Goal: Information Seeking & Learning: Learn about a topic

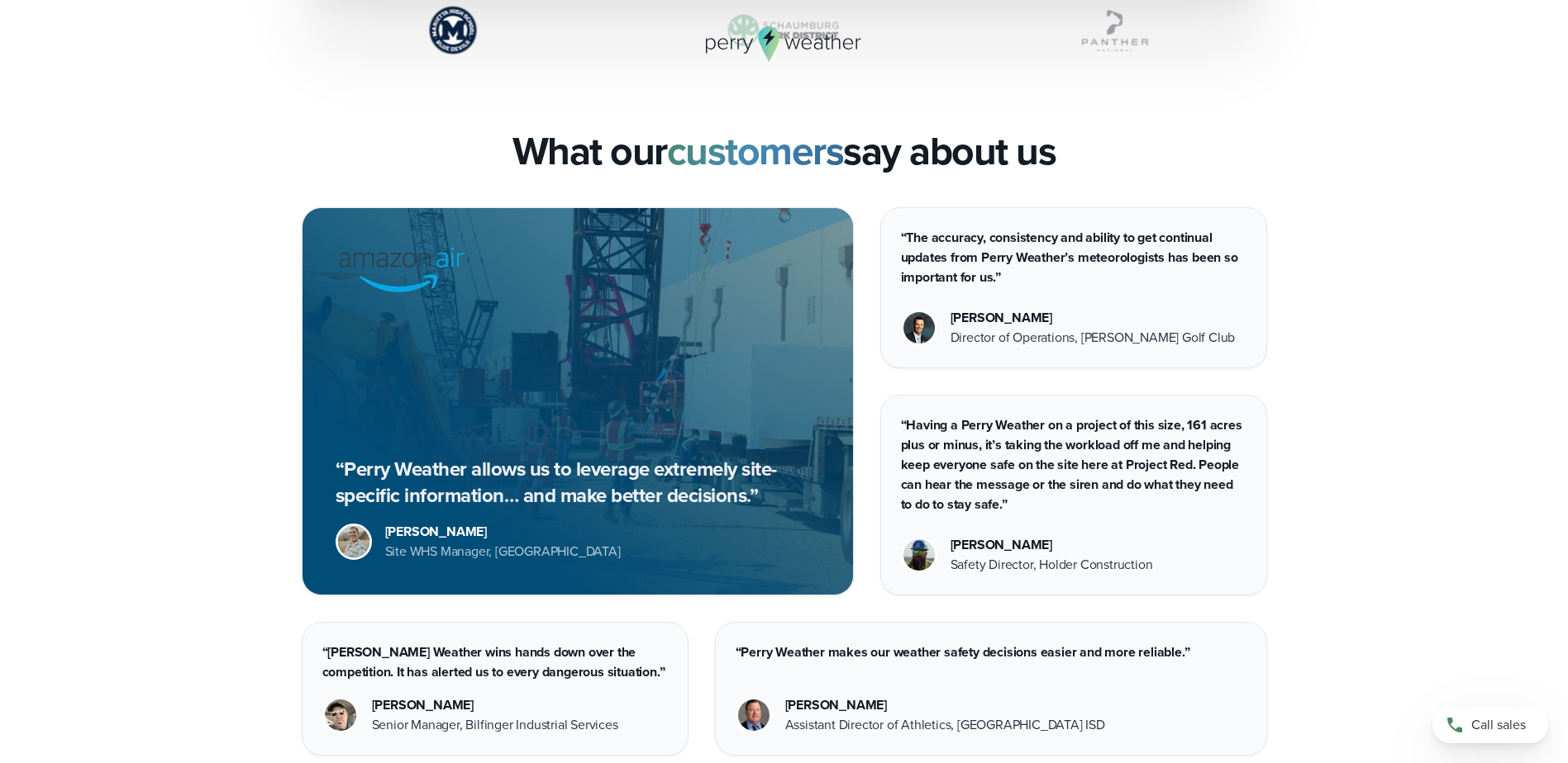
scroll to position [4576, 0]
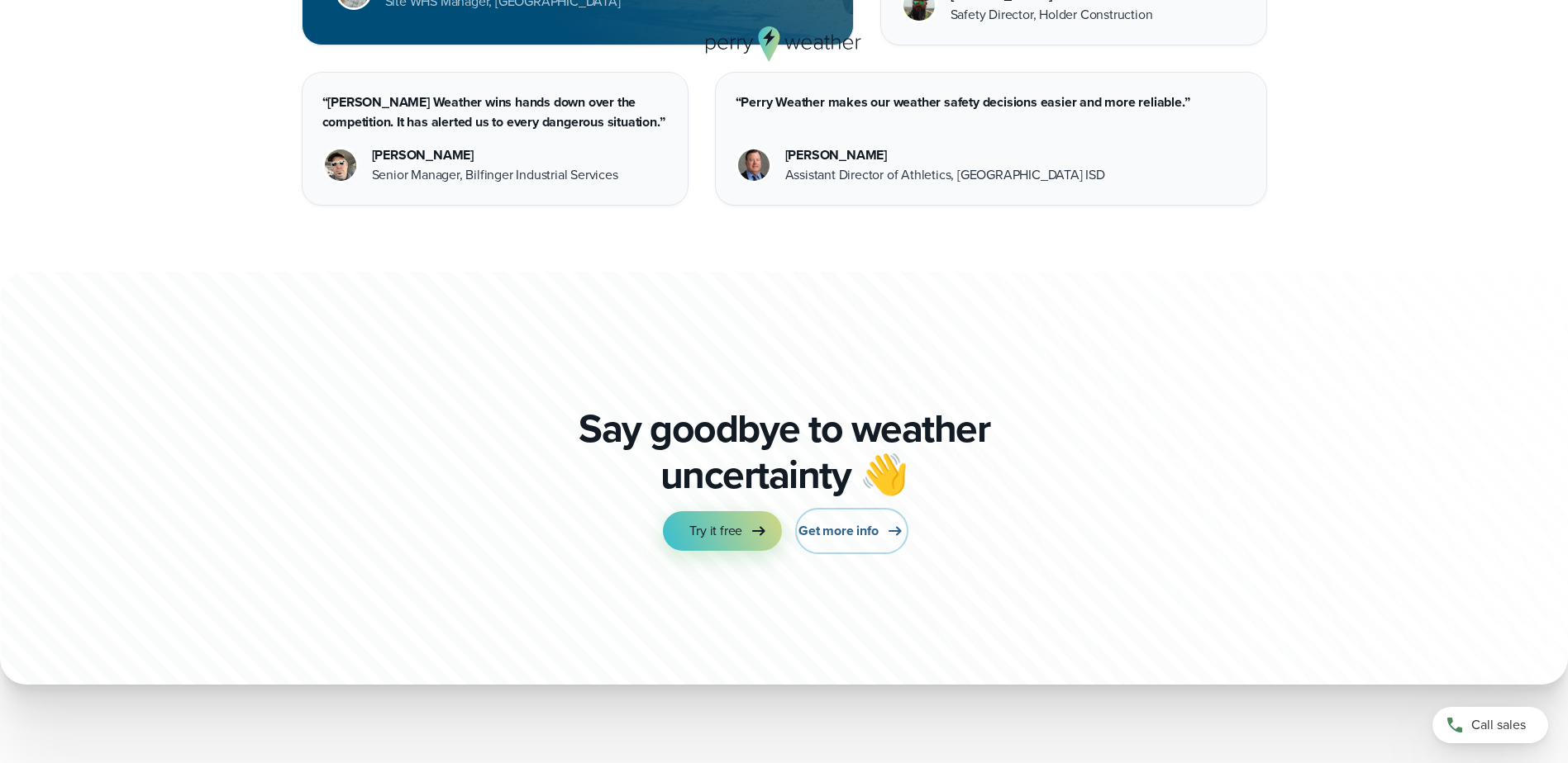
click at [810, 534] on span "Get more info" at bounding box center [838, 531] width 80 height 20
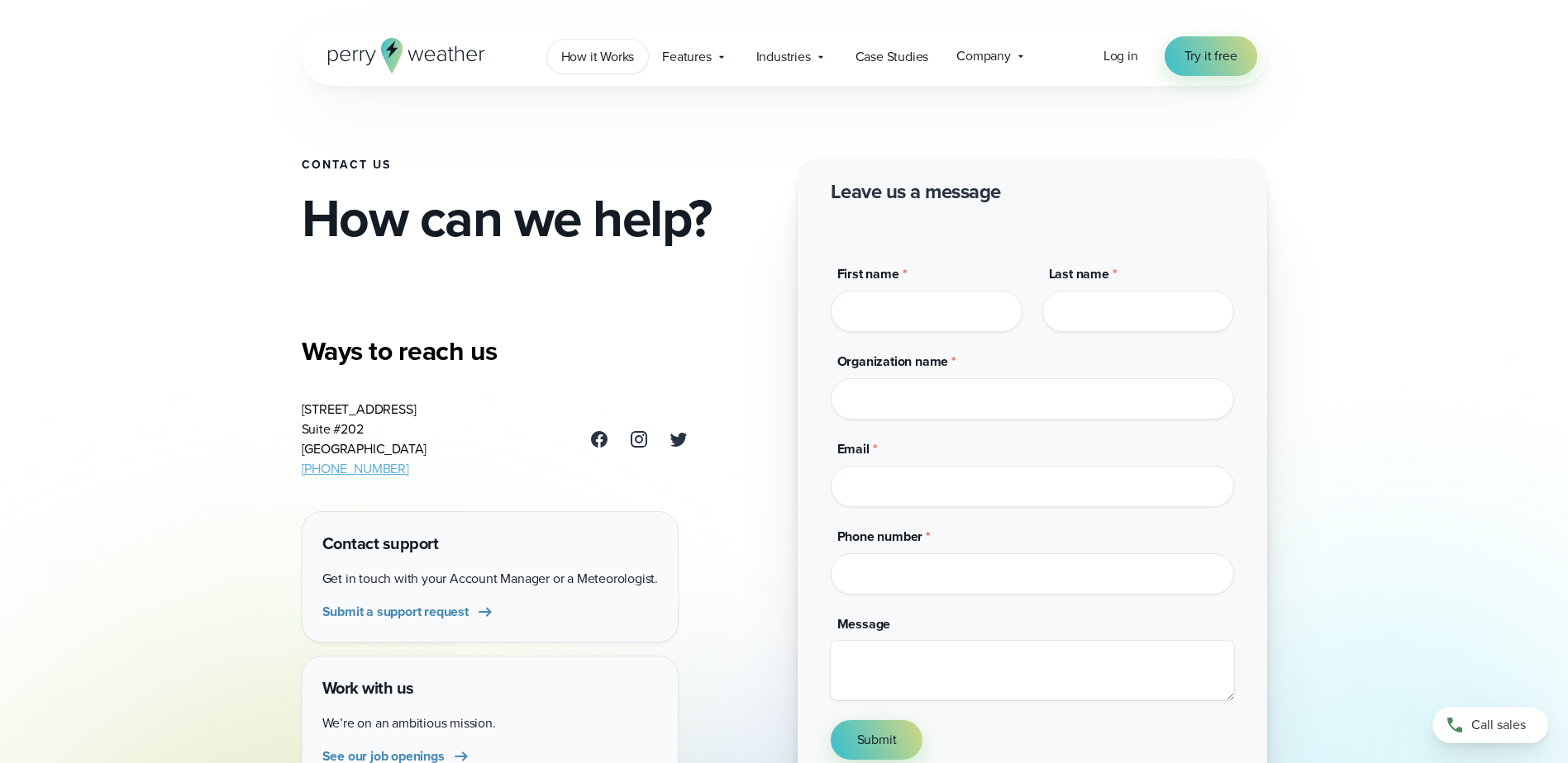
click at [600, 44] on link "How it Works" at bounding box center [598, 56] width 101 height 34
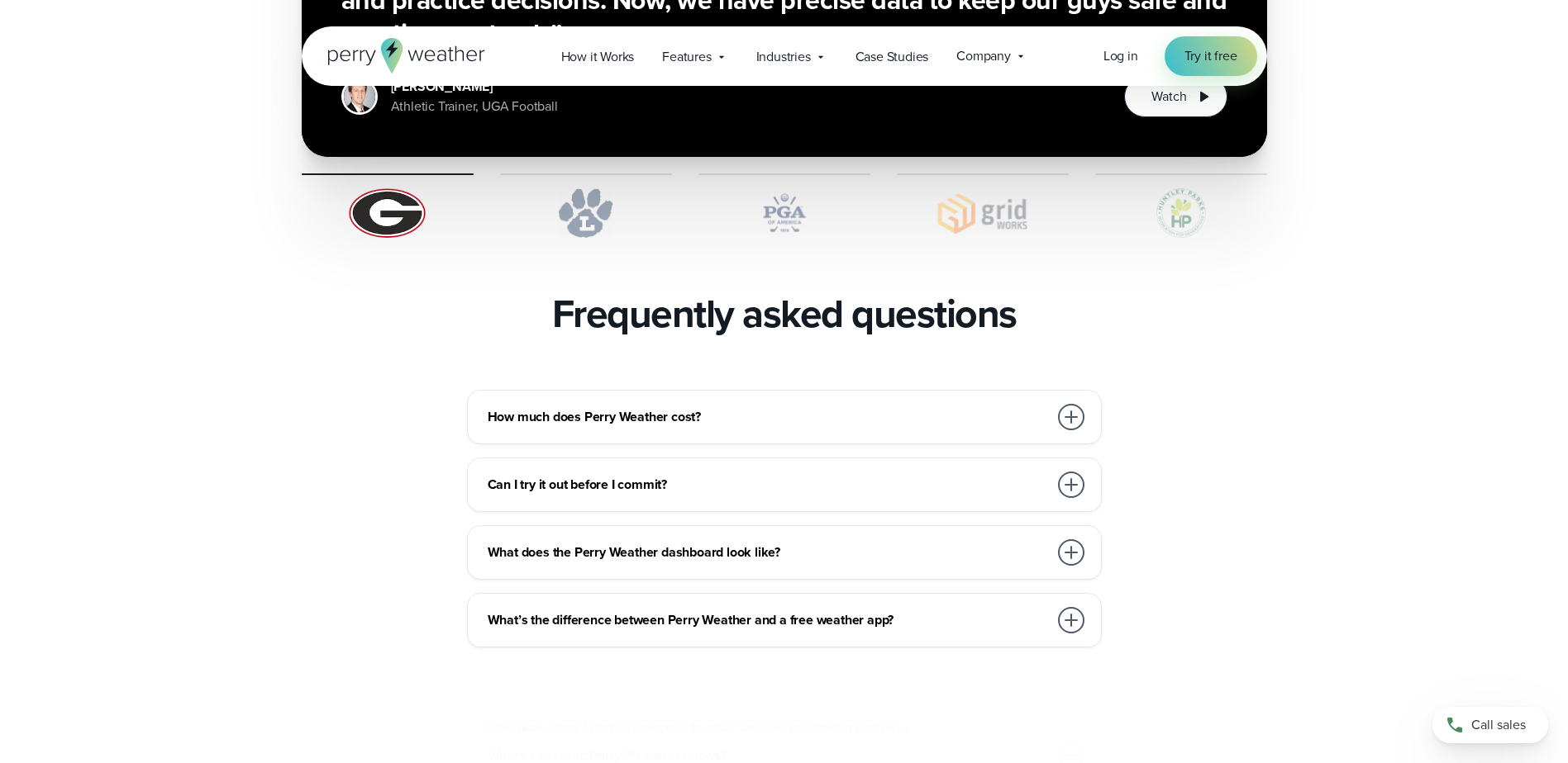
scroll to position [3469, 0]
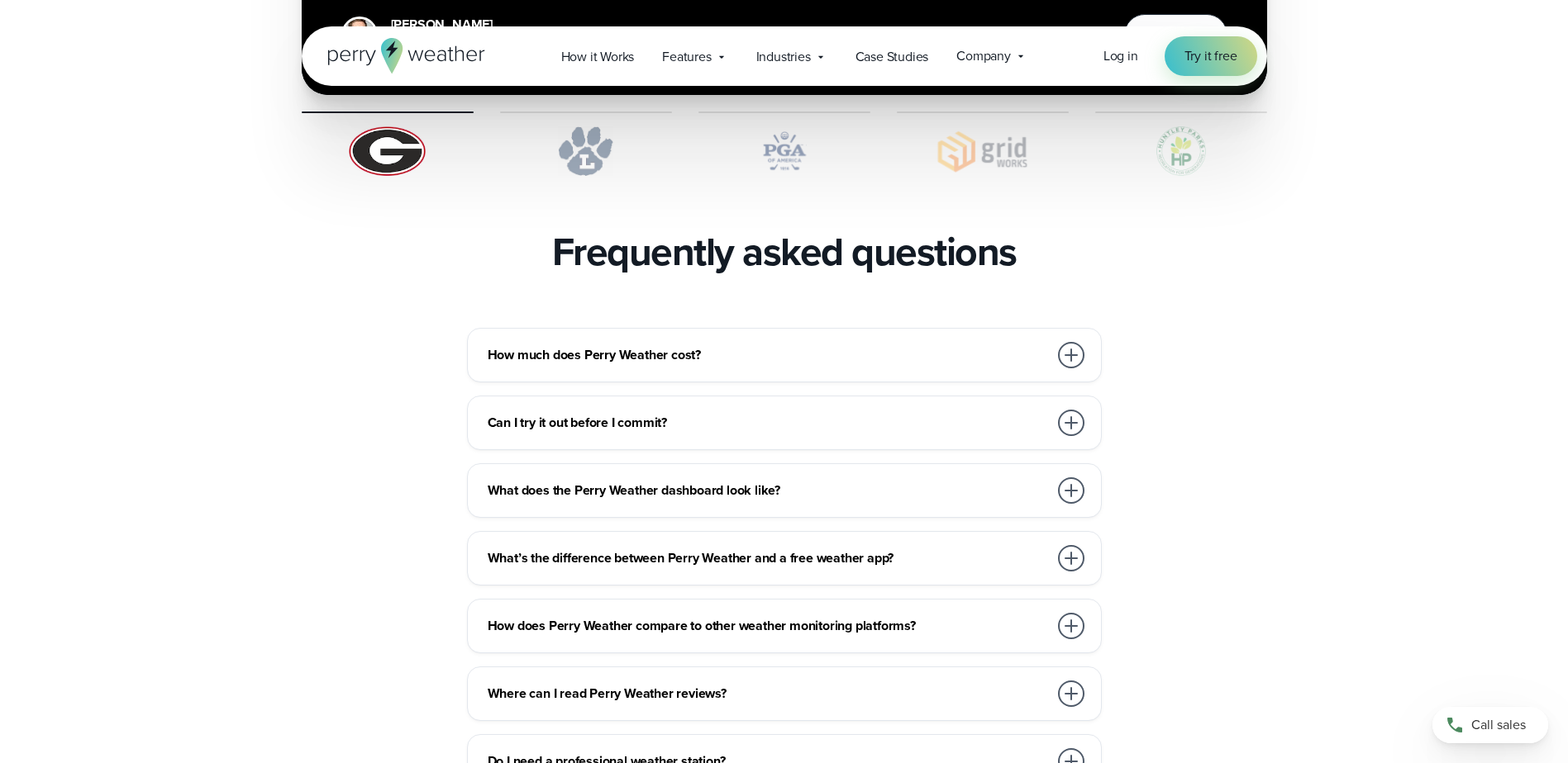
click at [1069, 342] on div at bounding box center [1071, 355] width 27 height 27
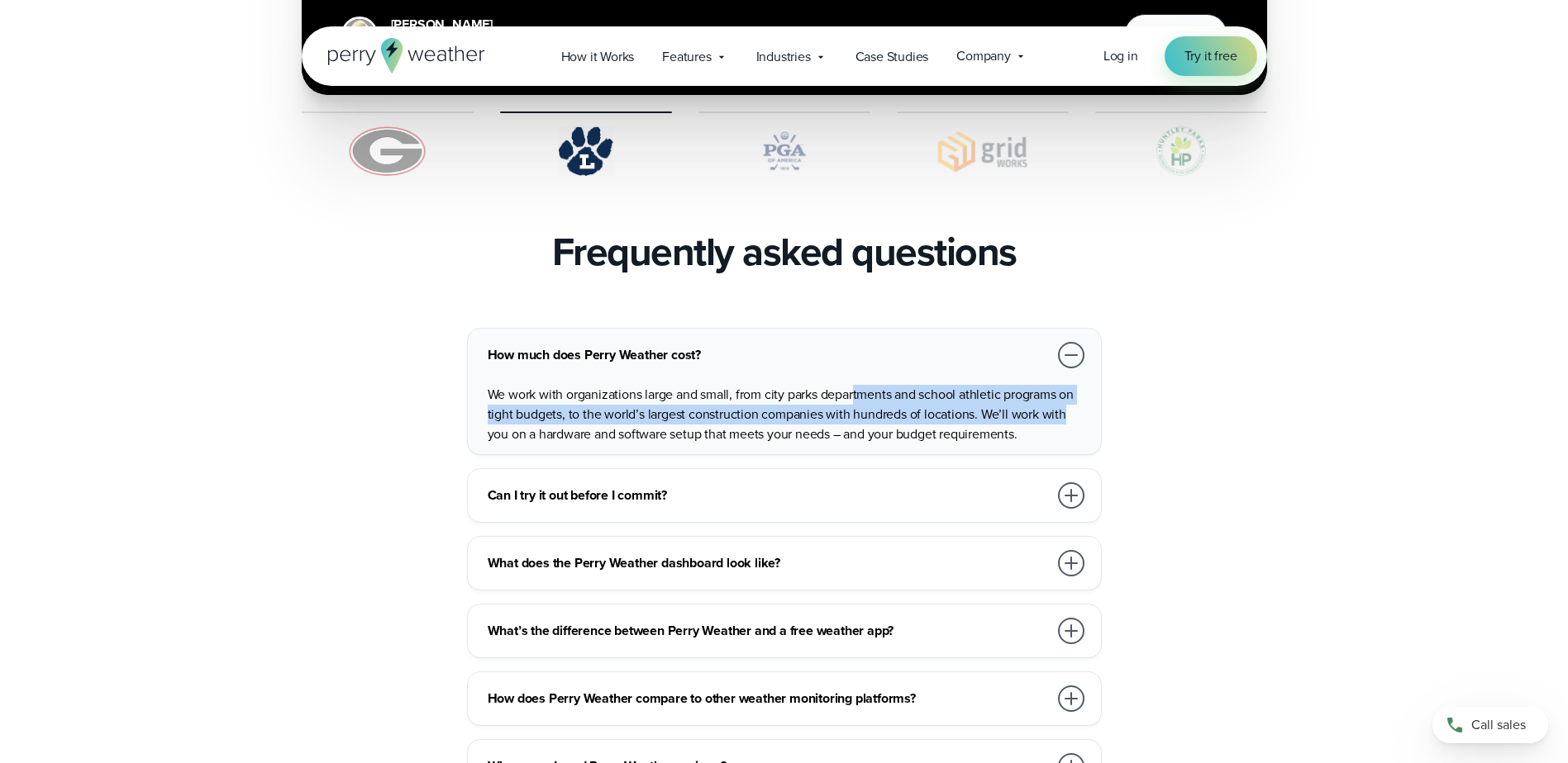
drag, startPoint x: 856, startPoint y: 343, endPoint x: 1068, endPoint y: 374, distance: 214.3
click at [1068, 374] on div "We work with organizations large and small, from city parks departments and sch…" at bounding box center [788, 408] width 600 height 73
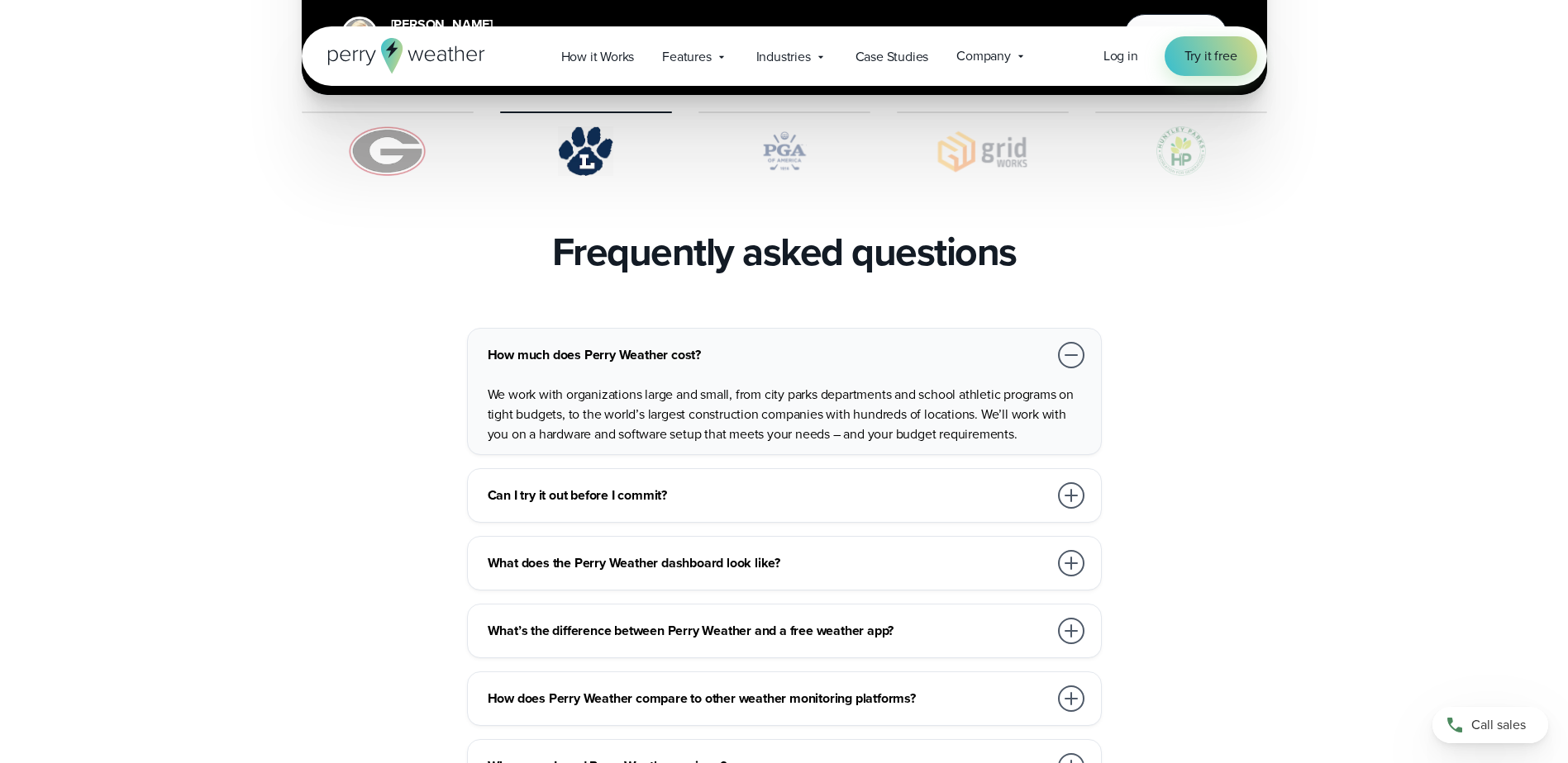
drag, startPoint x: 1068, startPoint y: 374, endPoint x: 1041, endPoint y: 389, distance: 30.9
click at [1041, 389] on p "We work with organizations large and small, from city parks departments and sch…" at bounding box center [788, 415] width 600 height 59
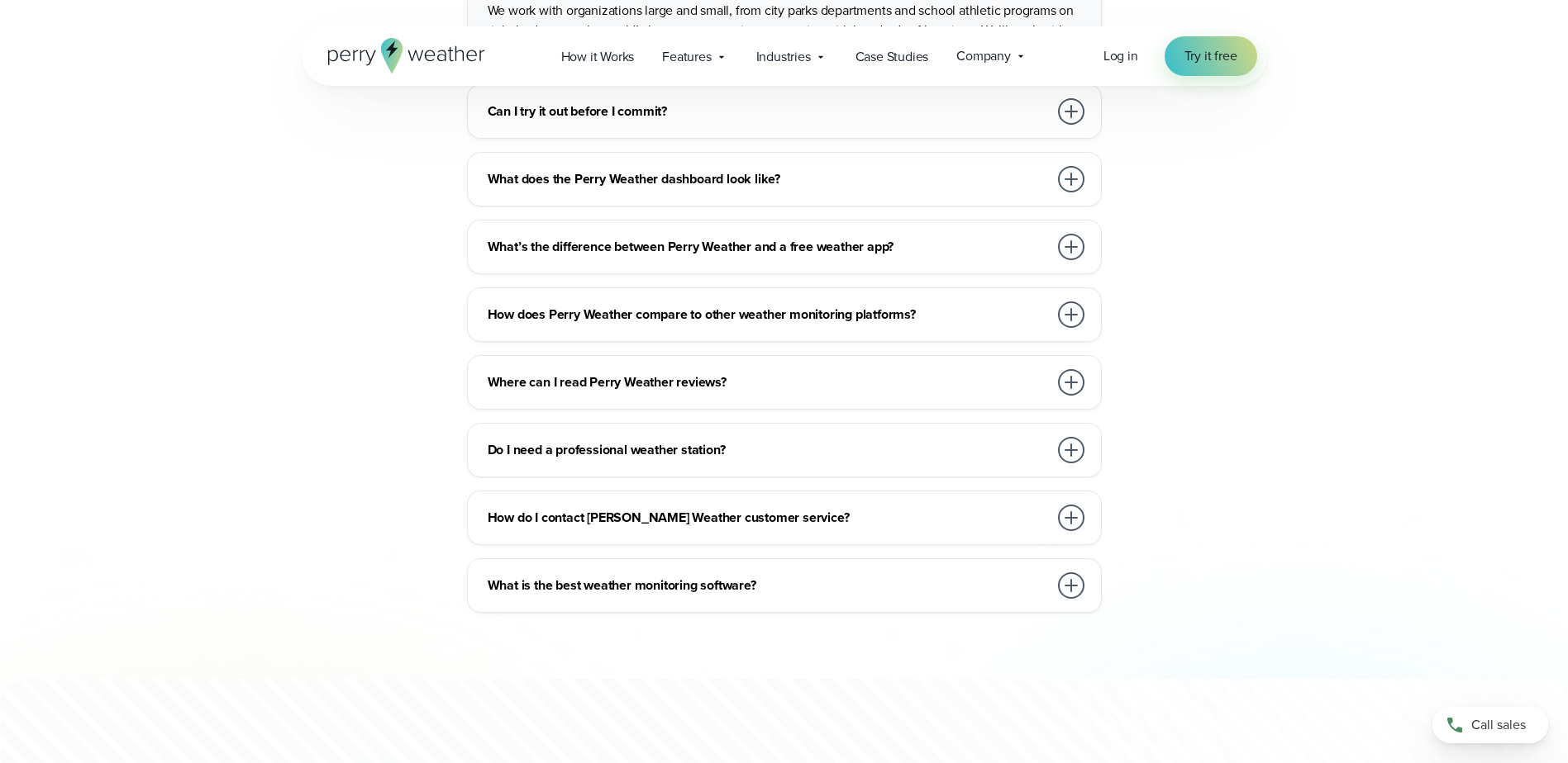
scroll to position [3882, 0]
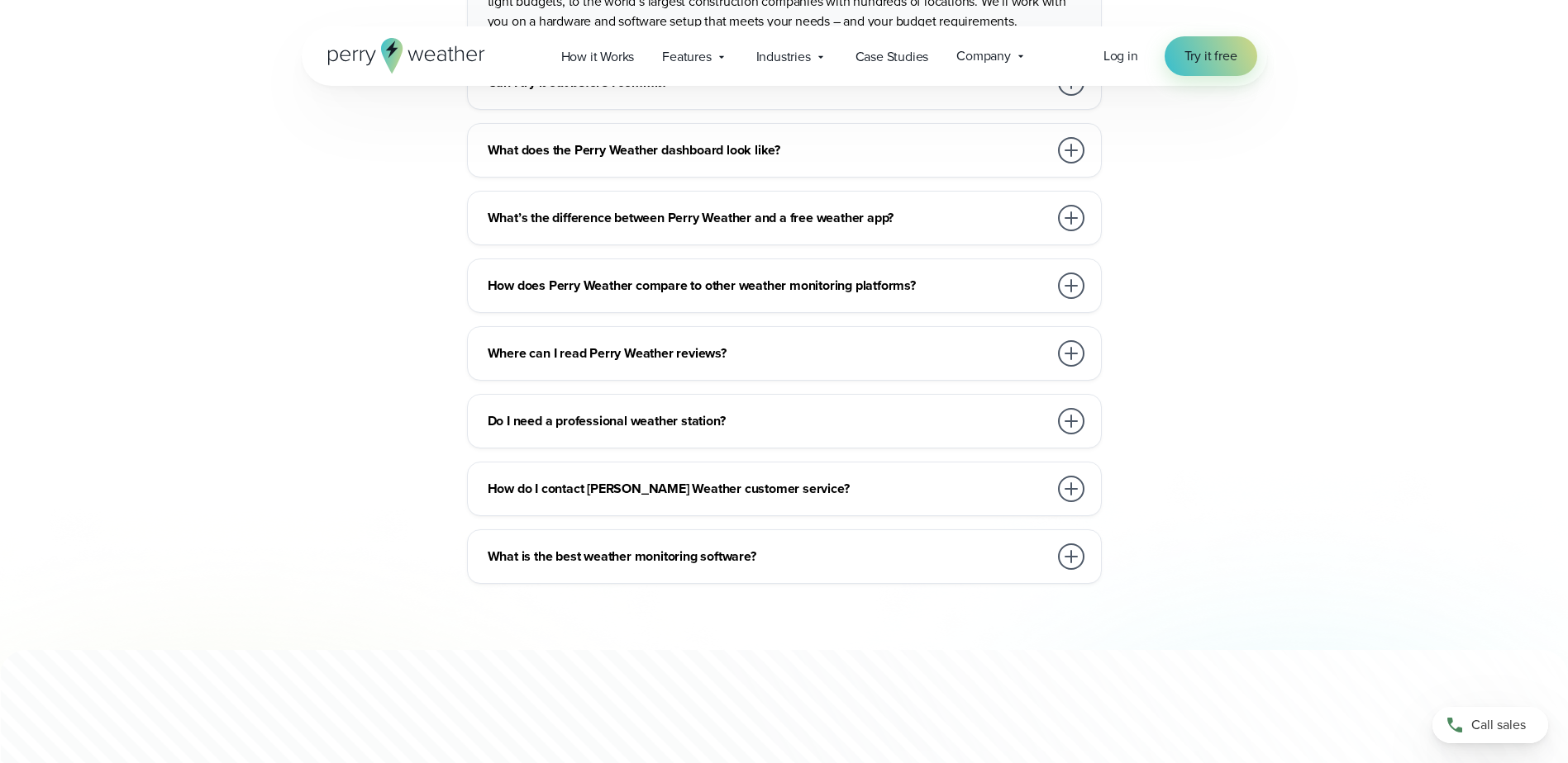
click at [1079, 544] on div at bounding box center [1071, 557] width 27 height 27
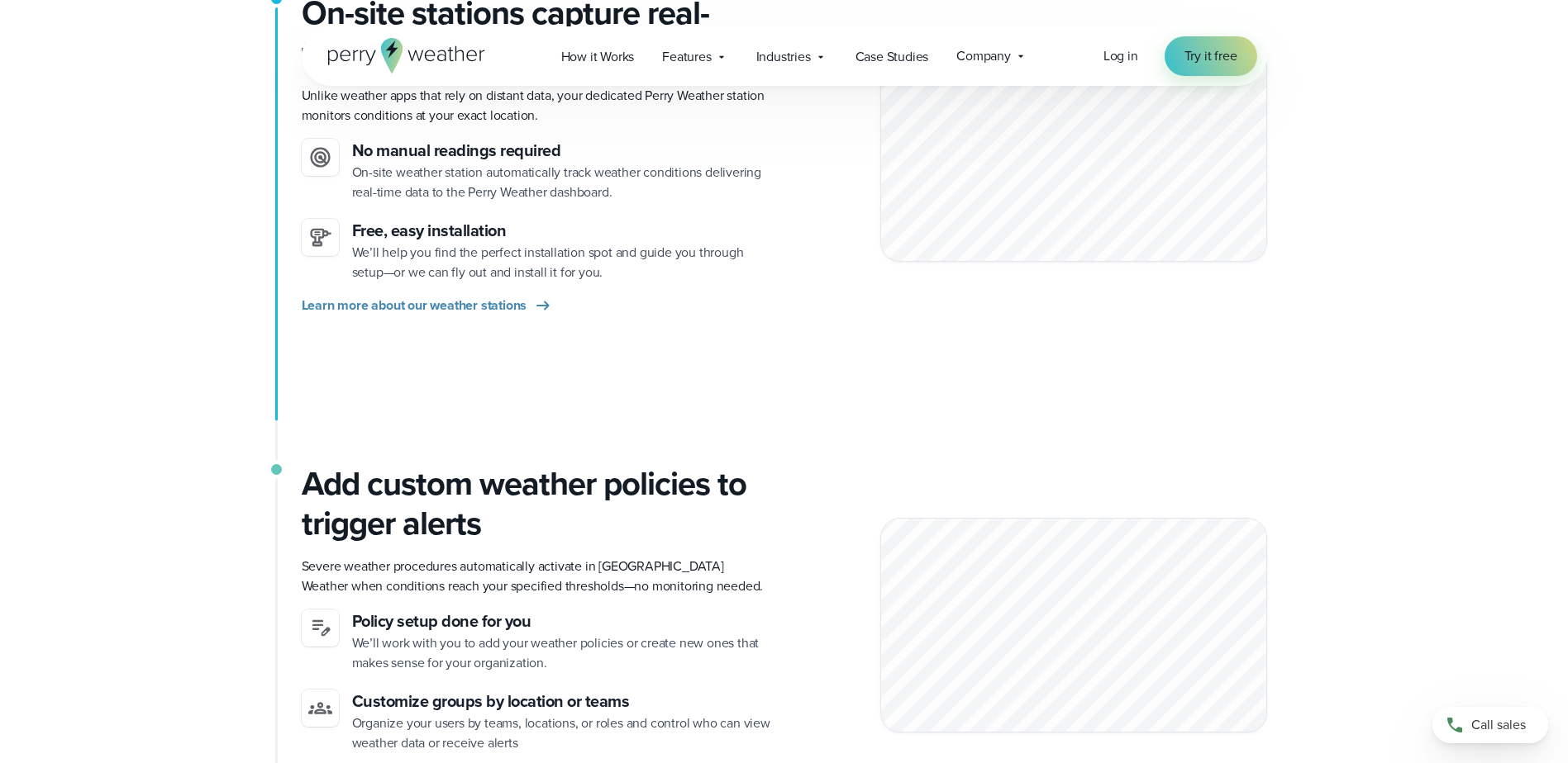
scroll to position [0, 0]
